Goal: Register for event/course

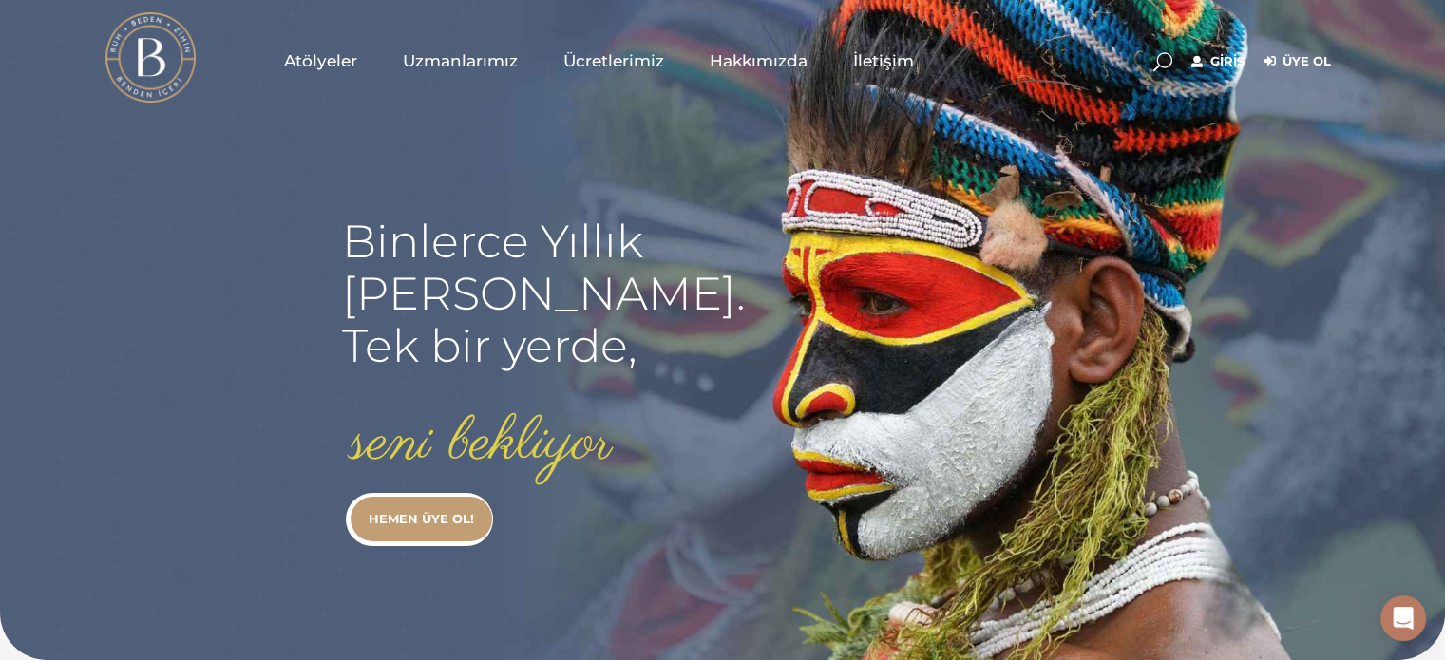
type input "[EMAIL_ADDRESS][DOMAIN_NAME]"
click at [1197, 61] on link "Giriş" at bounding box center [1217, 61] width 53 height 23
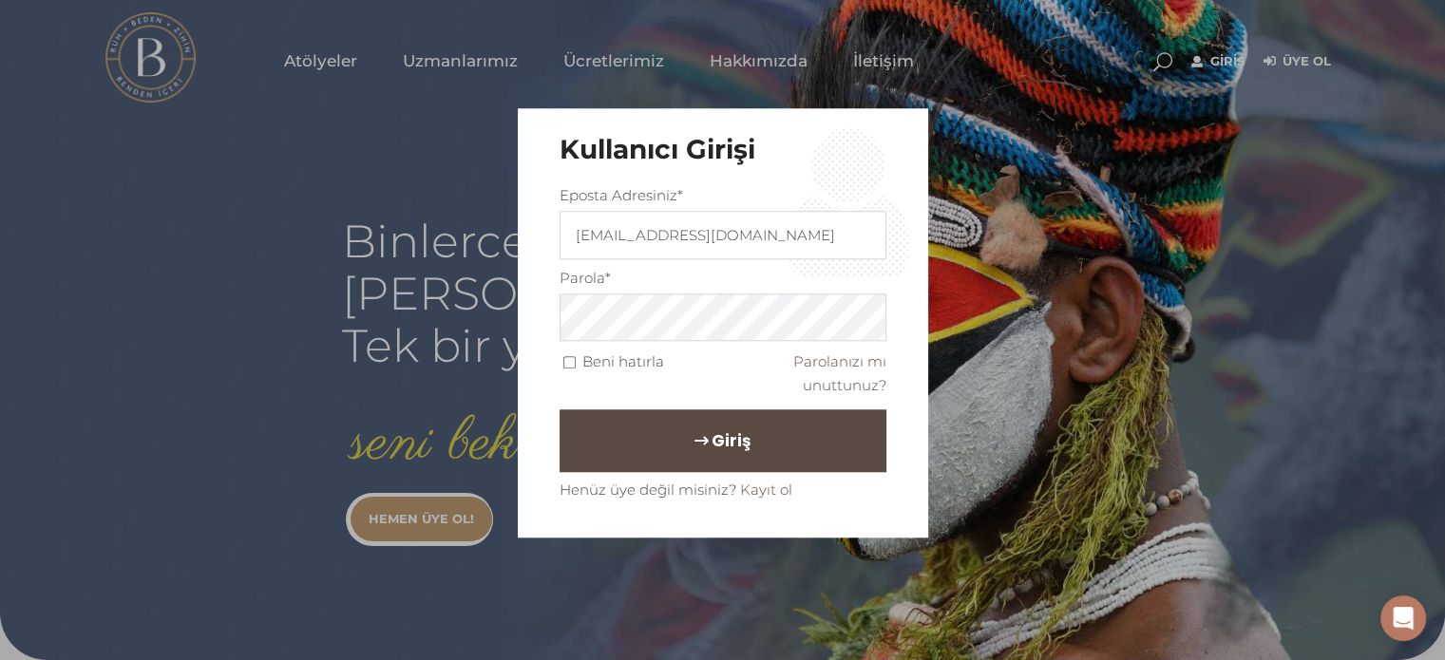
click at [756, 441] on button "Giriş" at bounding box center [723, 440] width 327 height 63
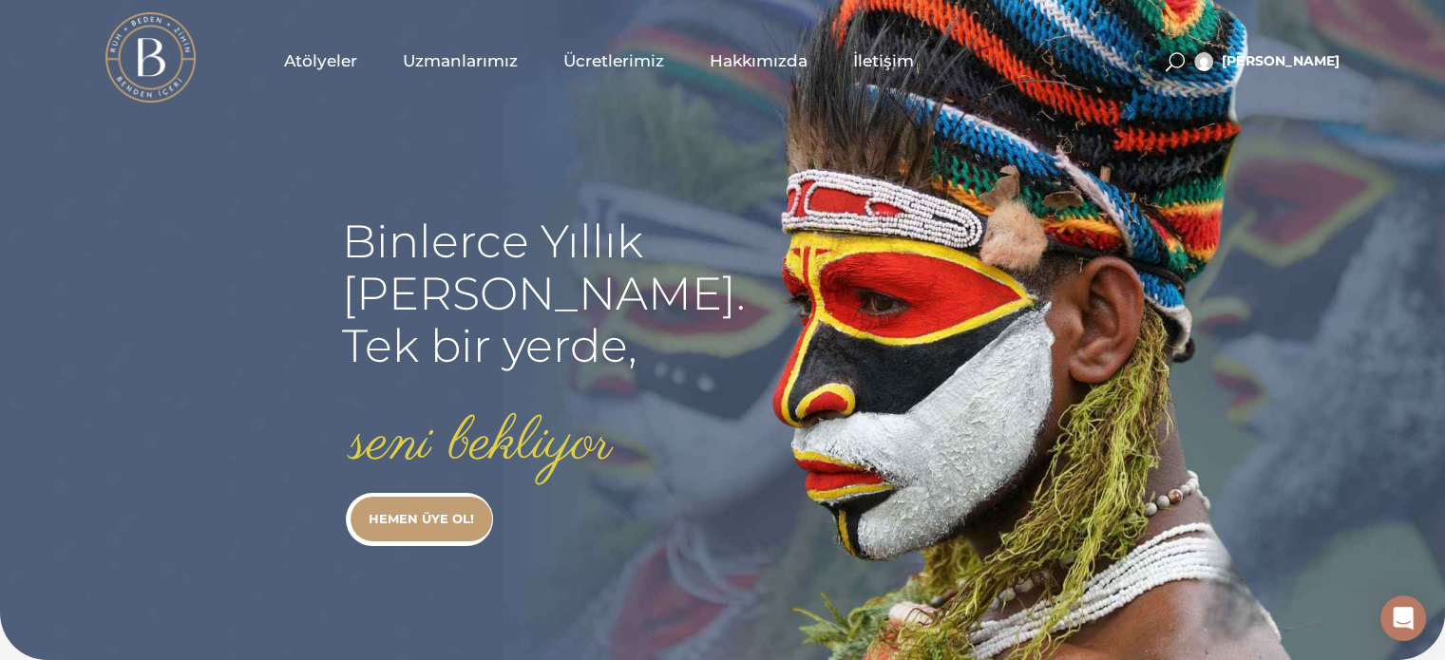
click at [326, 60] on span "Atölyeler" at bounding box center [320, 61] width 73 height 22
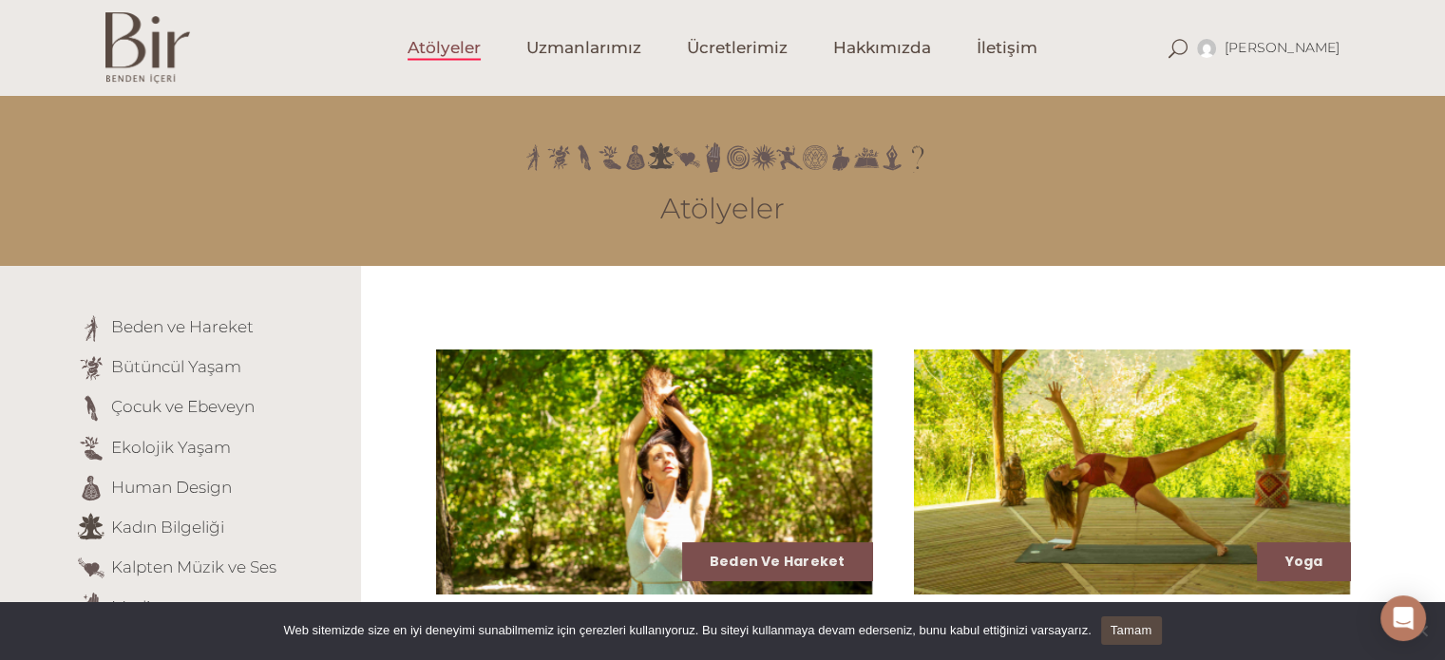
scroll to position [388, 0]
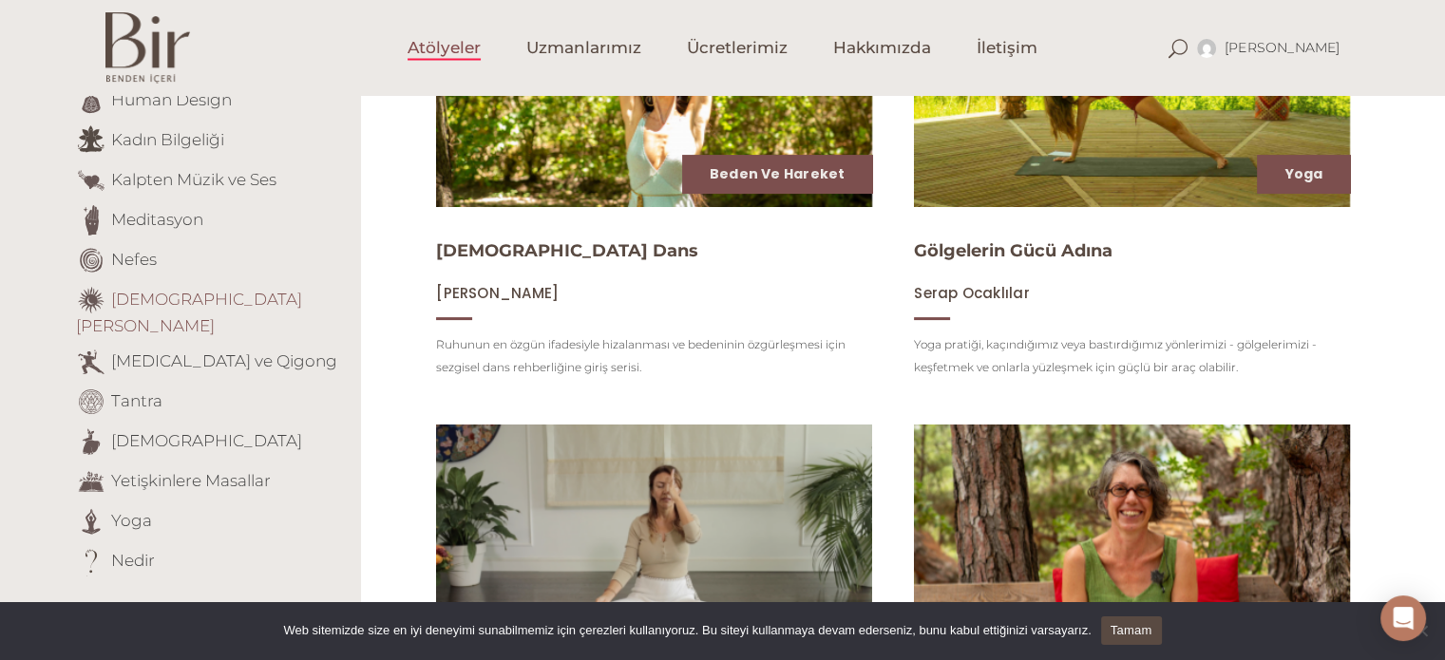
click at [215, 296] on link "[DEMOGRAPHIC_DATA][PERSON_NAME]" at bounding box center [189, 312] width 226 height 47
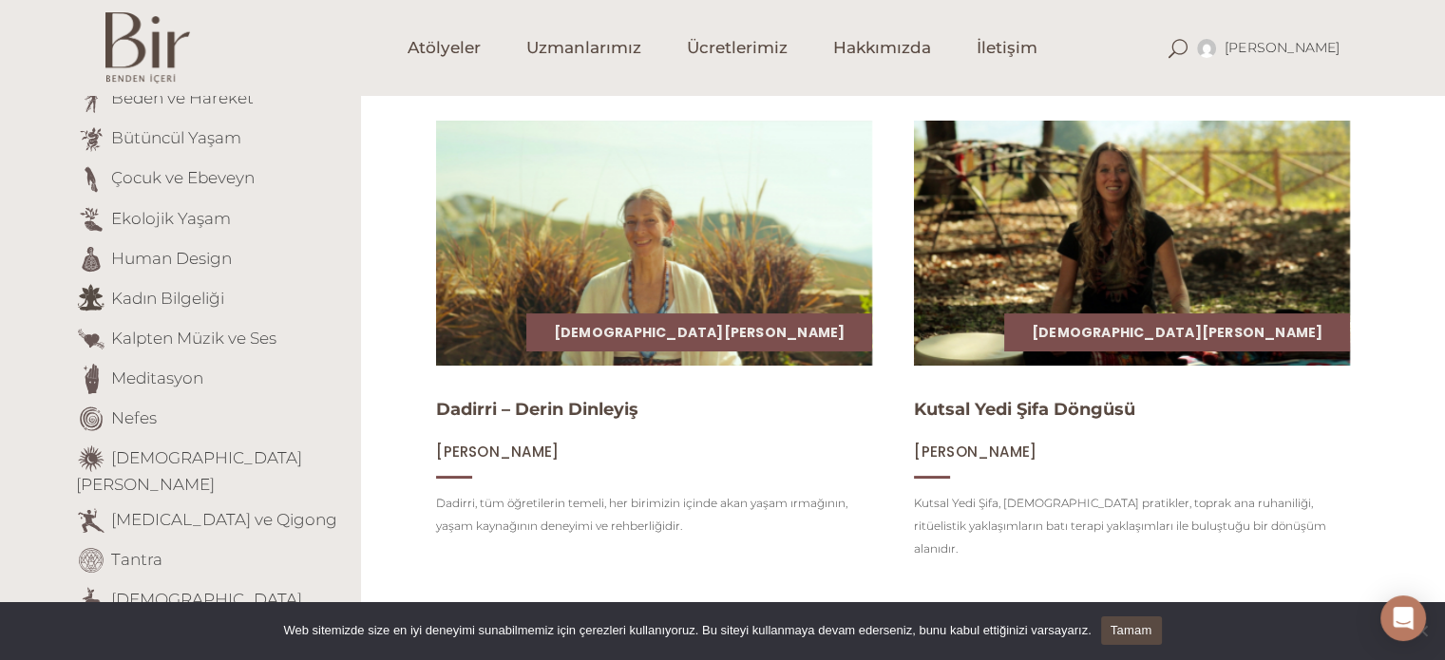
scroll to position [228, 0]
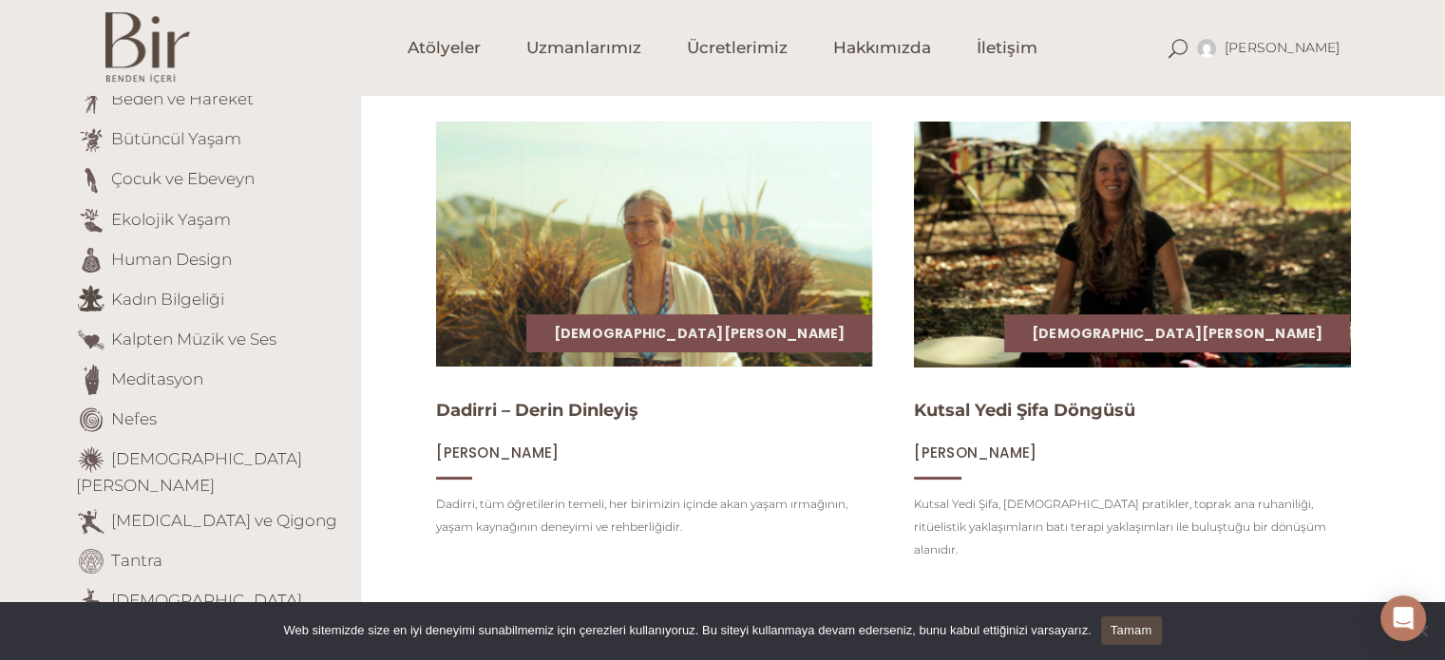
click at [1056, 199] on img at bounding box center [1131, 244] width 449 height 253
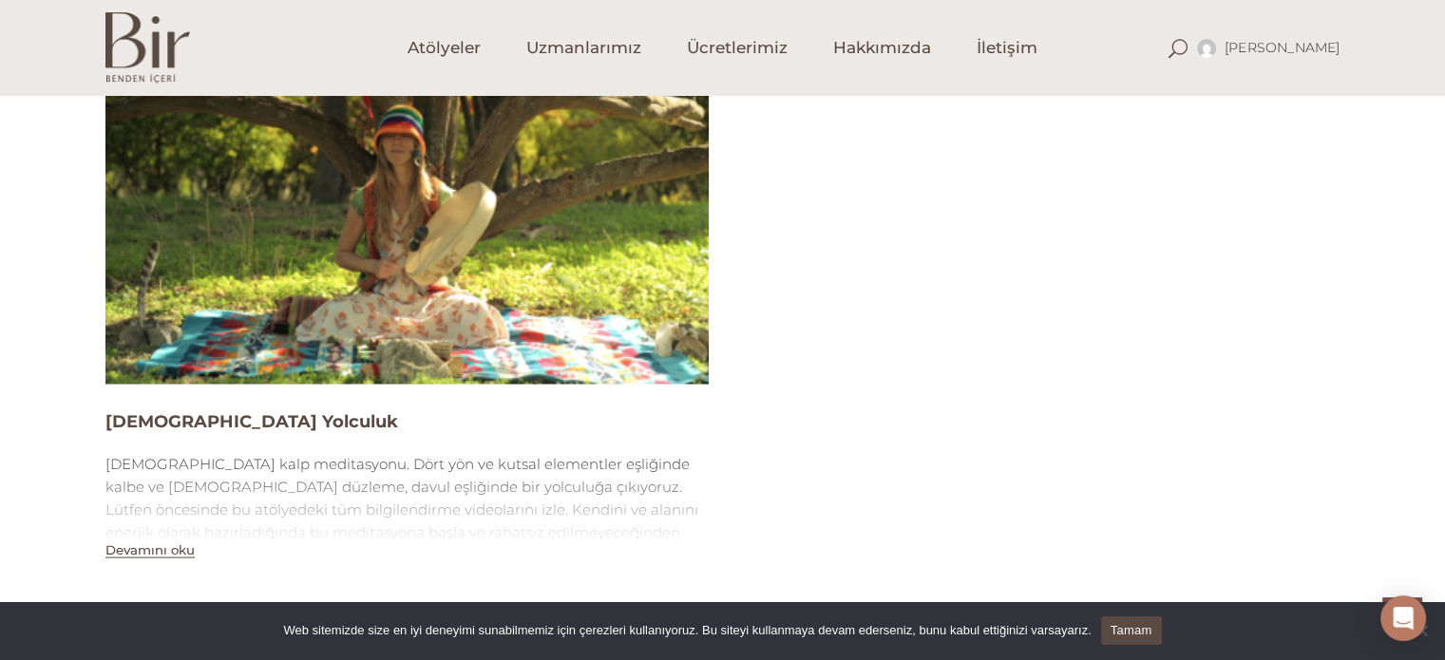
scroll to position [3329, 0]
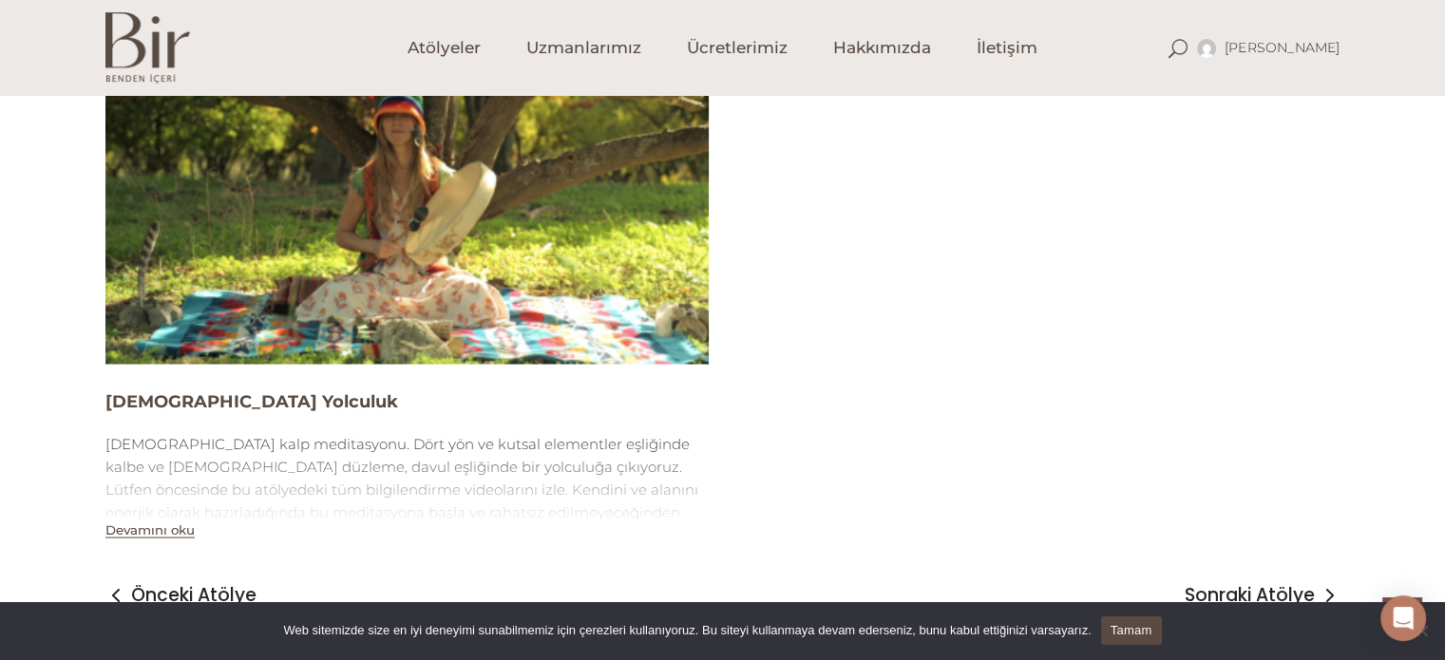
click at [161, 522] on button "Devamını oku" at bounding box center [149, 530] width 89 height 16
